Goal: Navigation & Orientation: Find specific page/section

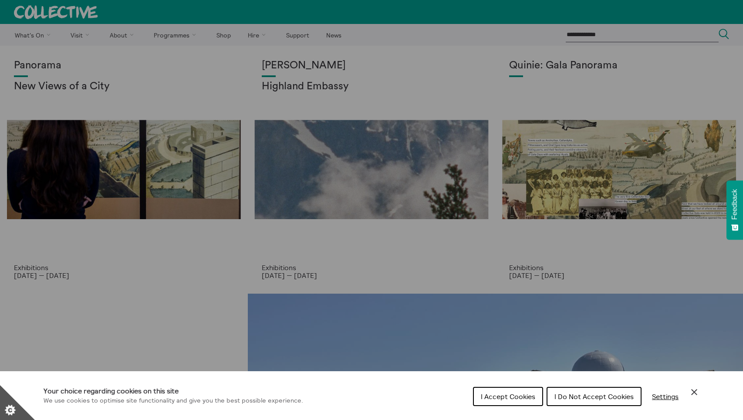
click at [507, 390] on button "I Accept Cookies" at bounding box center [508, 396] width 70 height 19
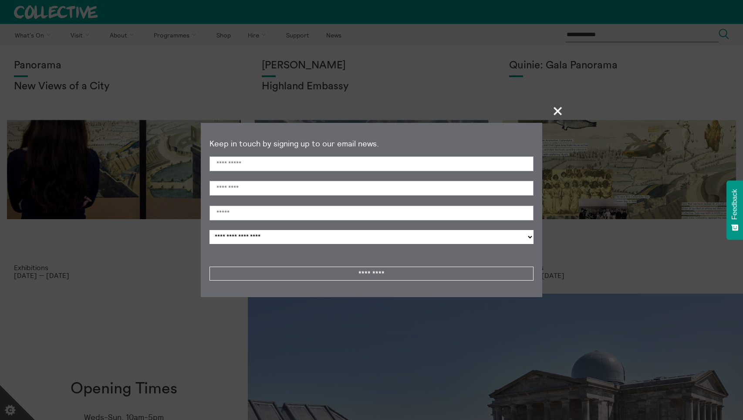
click at [548, 108] on section "**********" at bounding box center [371, 210] width 743 height 420
click at [562, 108] on span "+" at bounding box center [559, 111] width 26 height 26
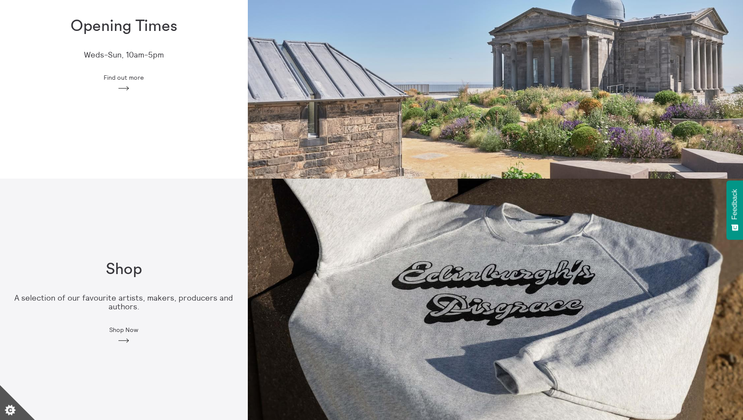
scroll to position [305, 0]
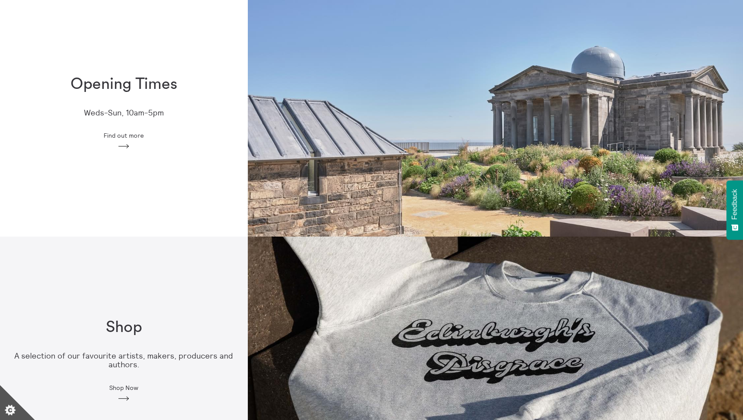
click at [132, 131] on div "Opening Times Weds-Sun, 10am-5pm Find out more Arrow" at bounding box center [124, 112] width 248 height 103
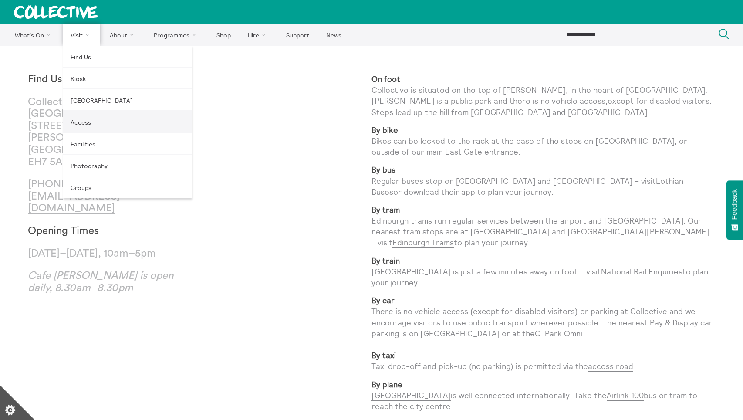
click at [112, 123] on link "Access" at bounding box center [127, 122] width 129 height 22
